Goal: Task Accomplishment & Management: Manage account settings

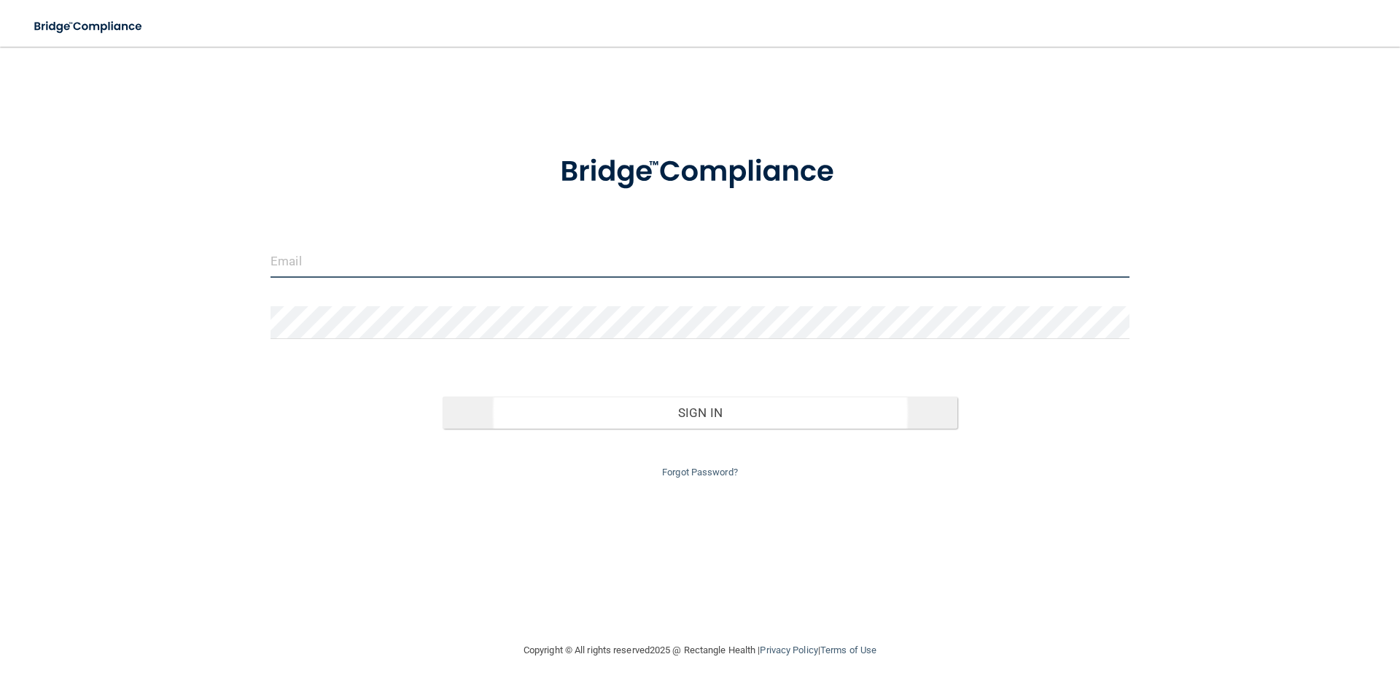
type input "[EMAIL_ADDRESS][DOMAIN_NAME]"
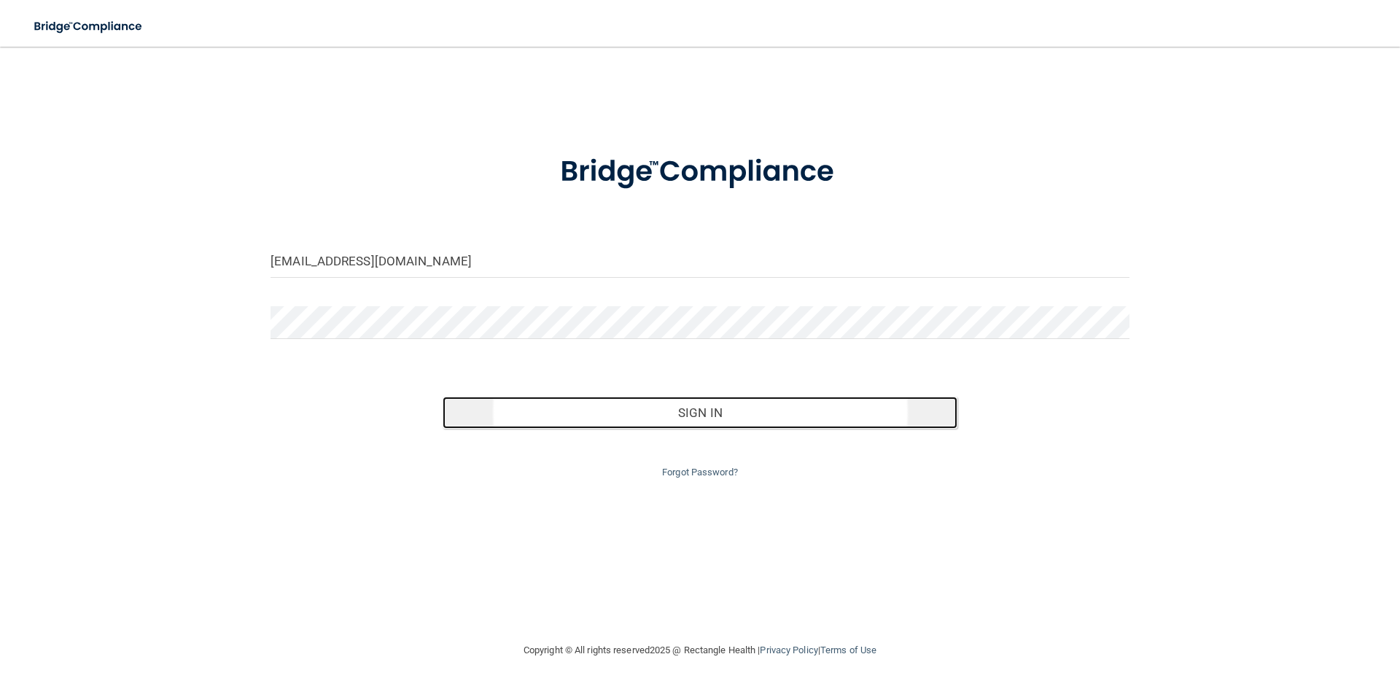
click at [720, 420] on button "Sign In" at bounding box center [700, 413] width 515 height 32
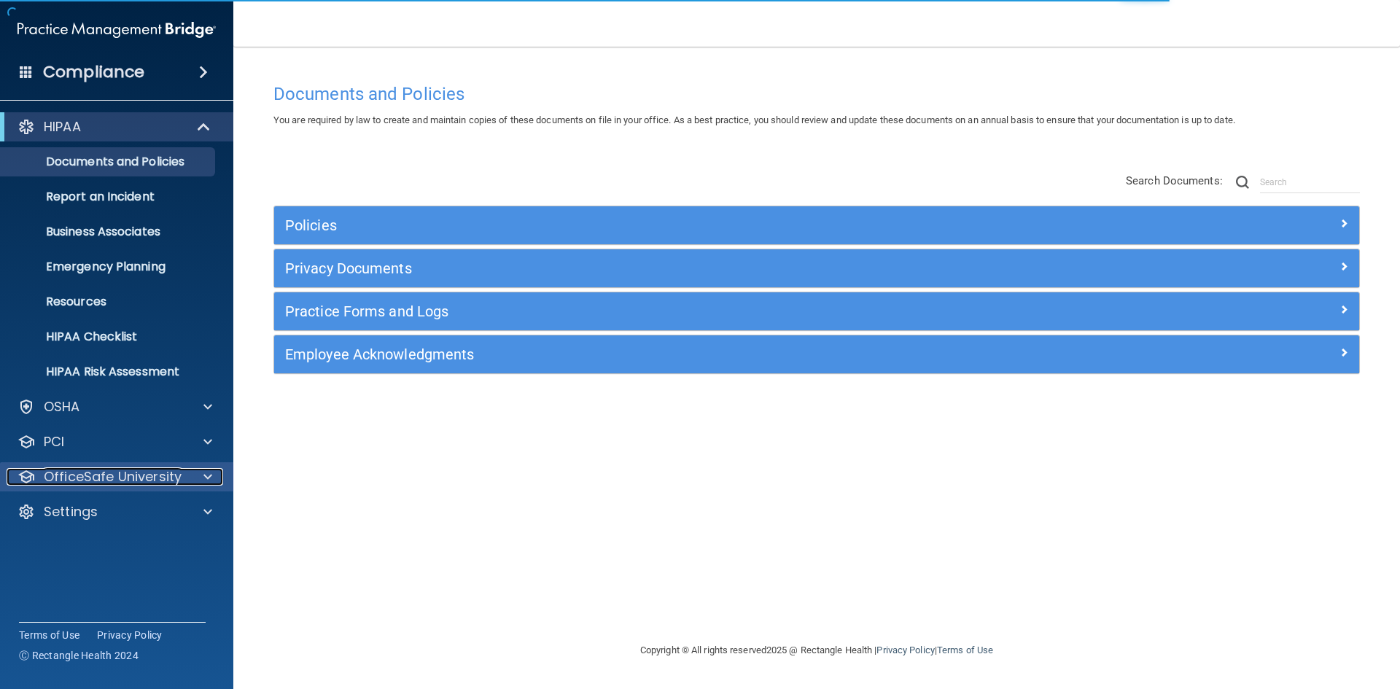
click at [177, 478] on p "OfficeSafe University" at bounding box center [113, 476] width 138 height 17
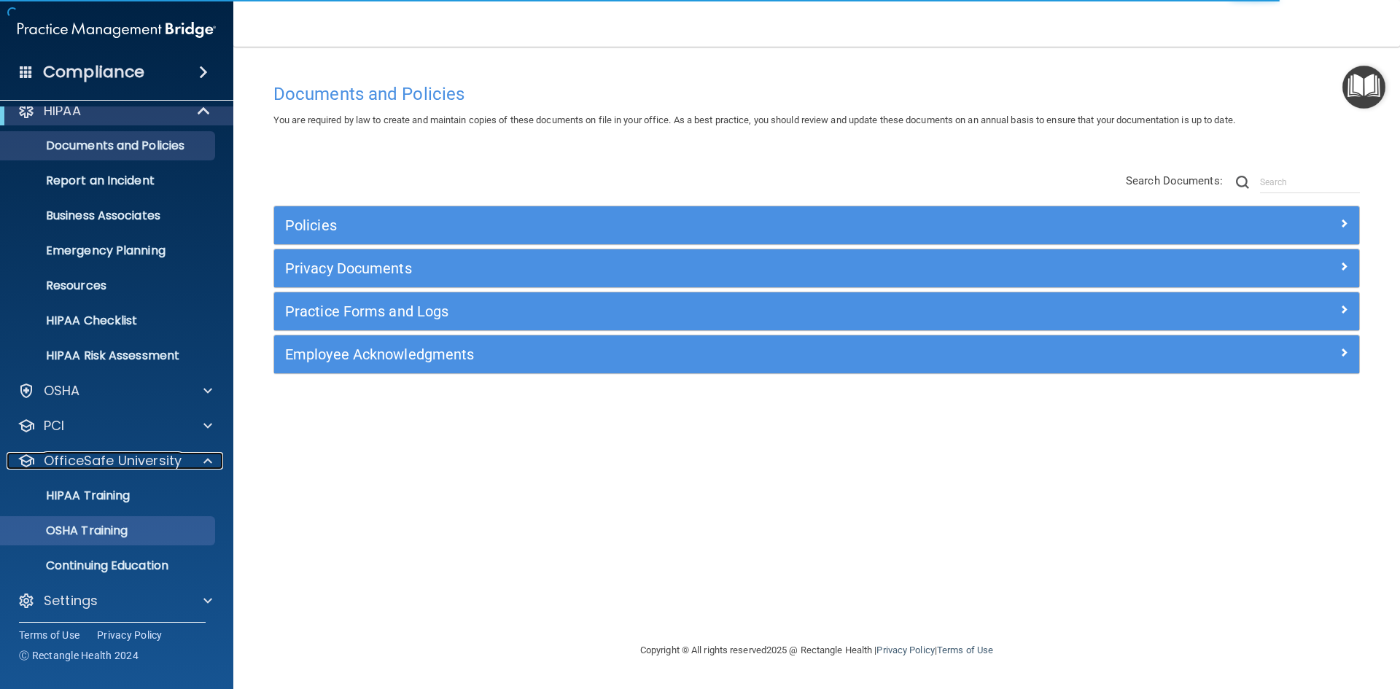
scroll to position [21, 0]
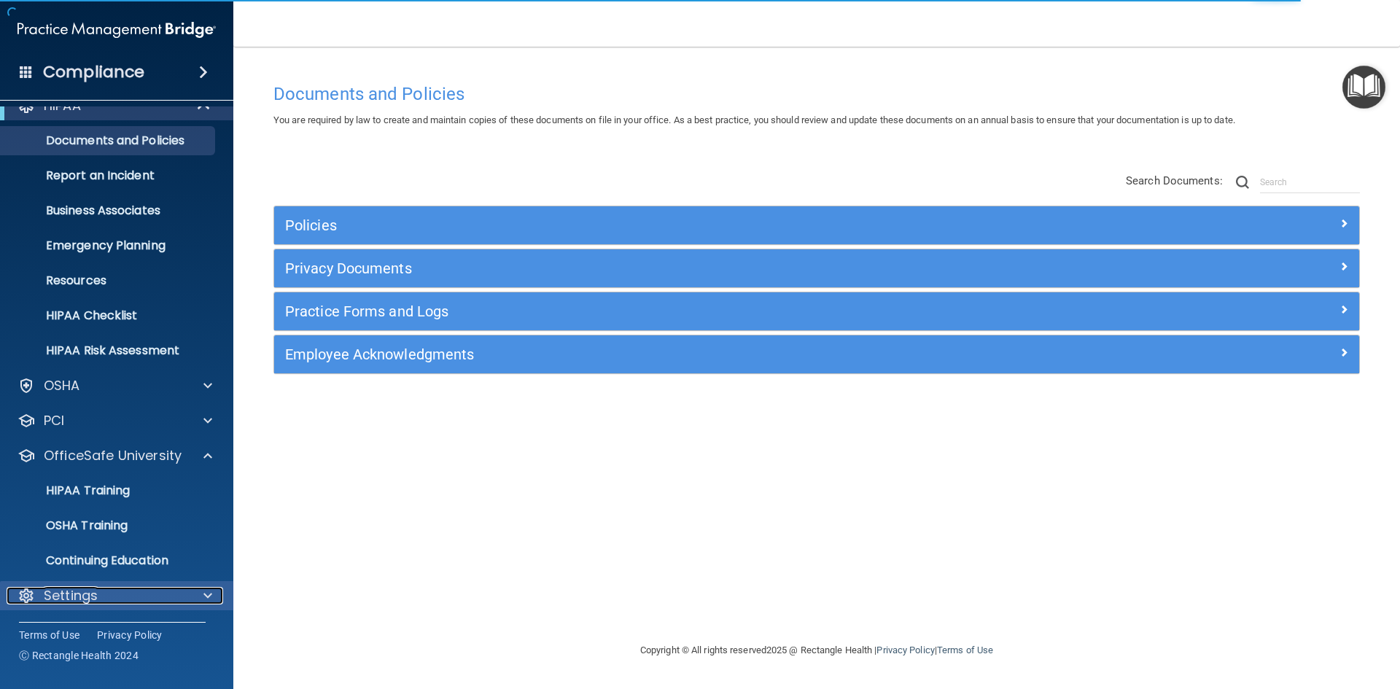
click at [142, 602] on div "Settings" at bounding box center [97, 595] width 181 height 17
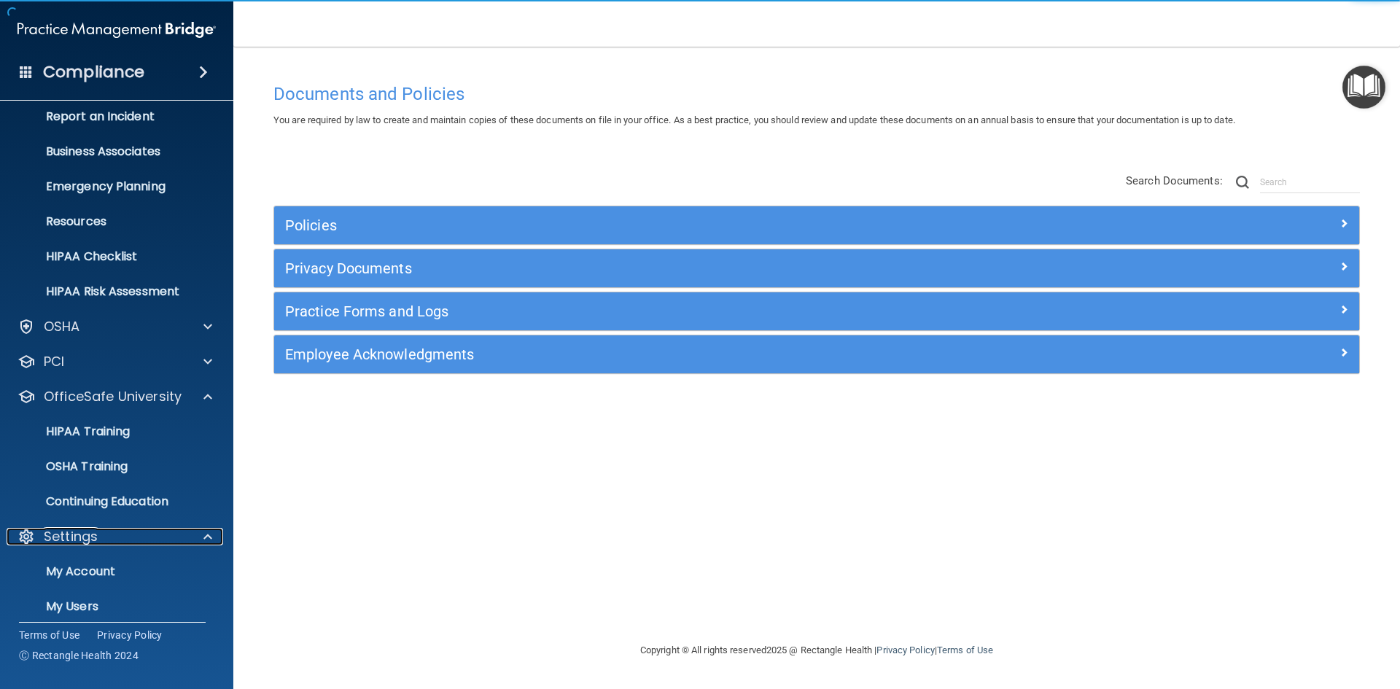
scroll to position [161, 0]
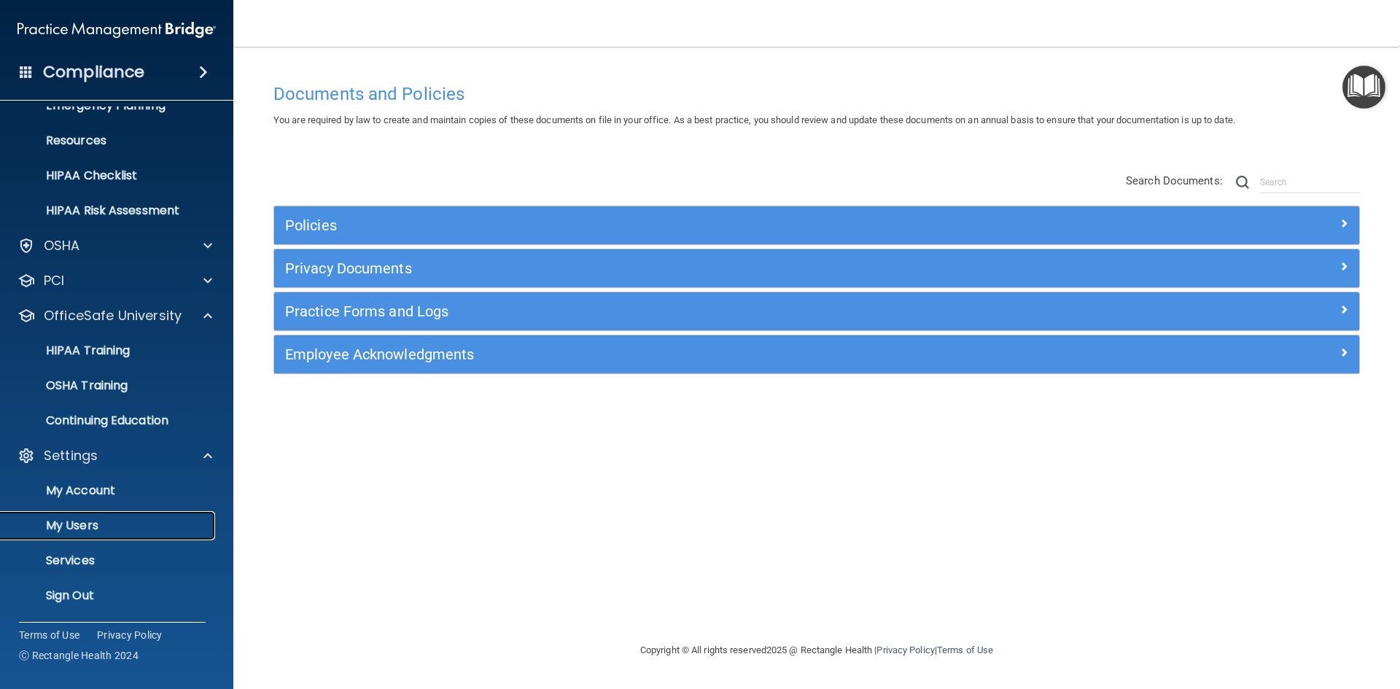
drag, startPoint x: 115, startPoint y: 517, endPoint x: 127, endPoint y: 521, distance: 12.2
click at [115, 517] on link "My Users" at bounding box center [100, 525] width 230 height 29
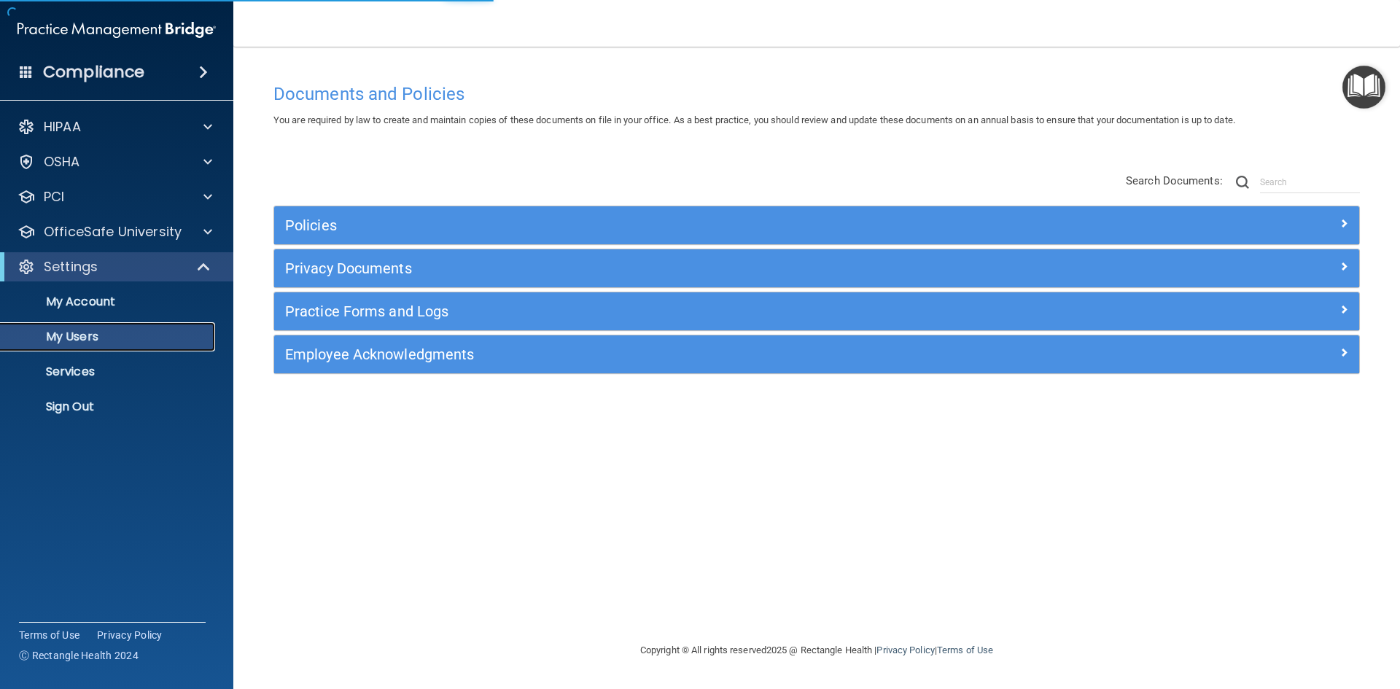
select select "20"
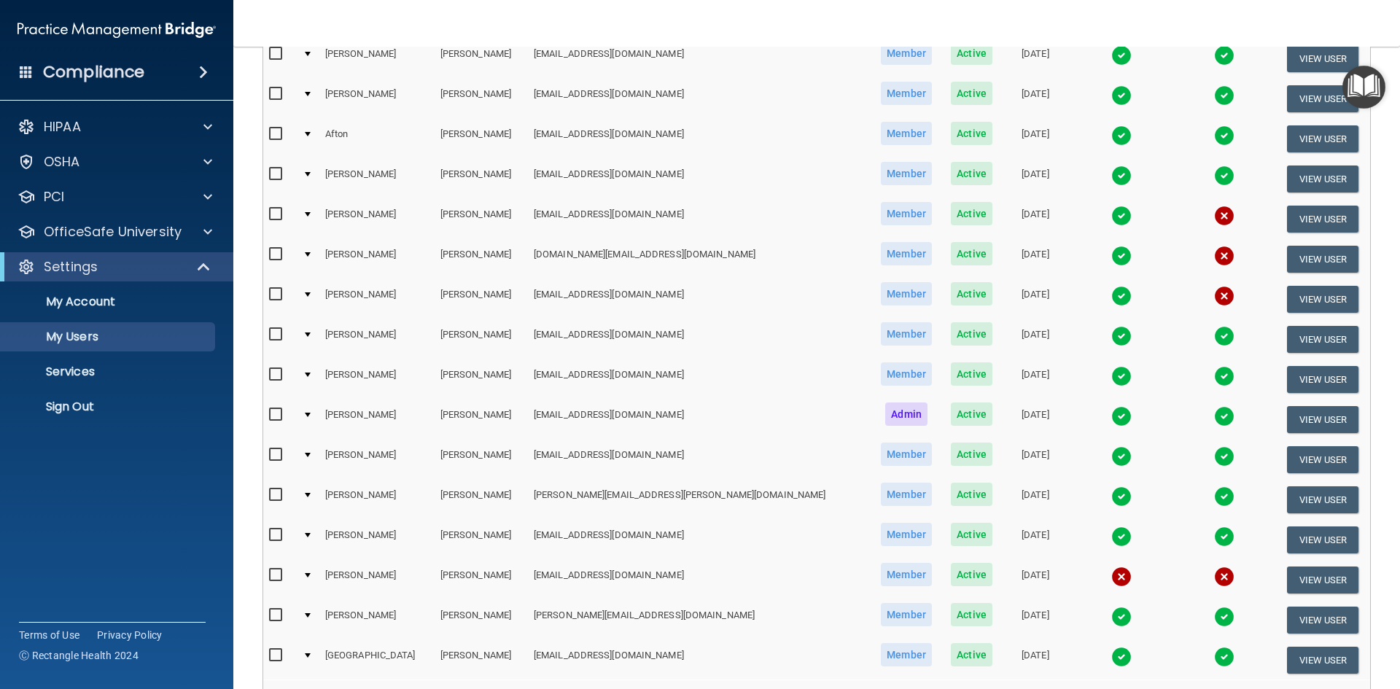
scroll to position [365, 0]
